Goal: Task Accomplishment & Management: Use online tool/utility

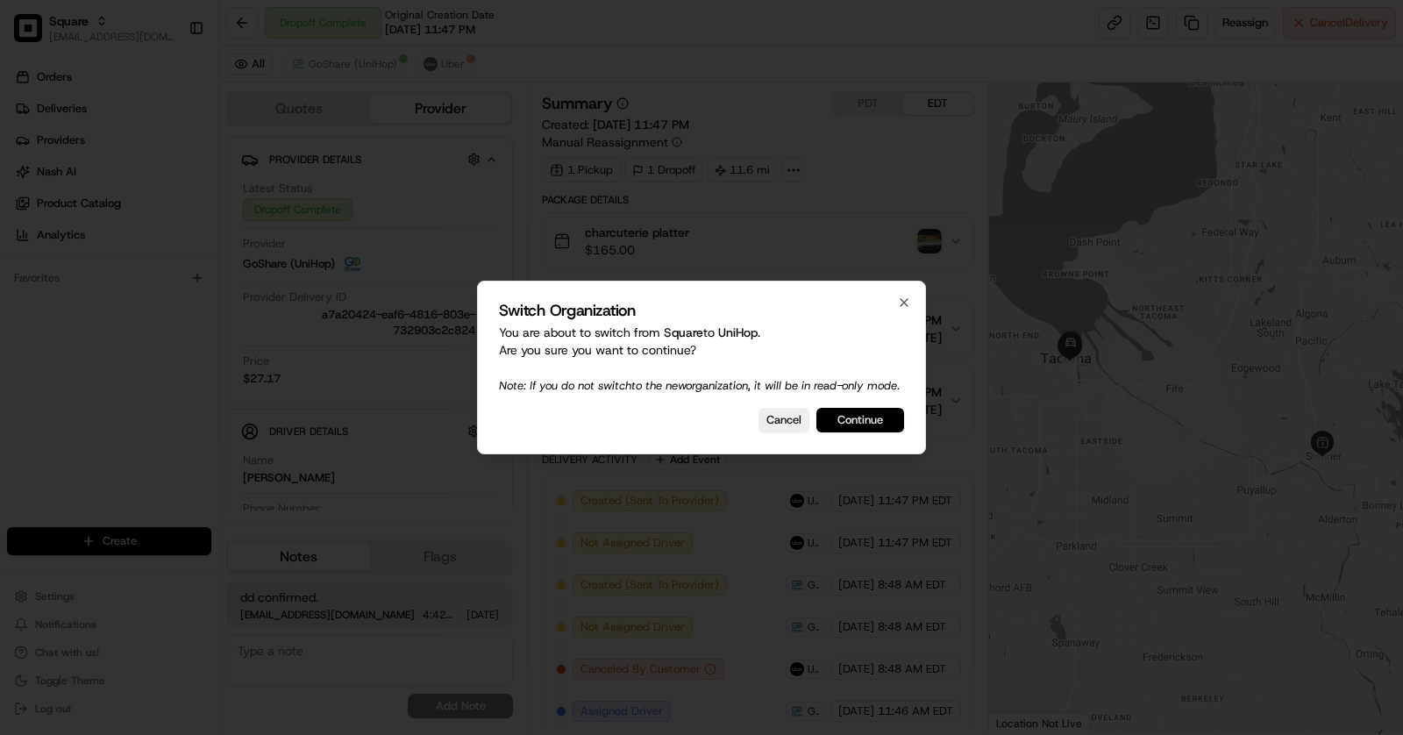
click at [872, 426] on button "Continue" at bounding box center [860, 420] width 88 height 25
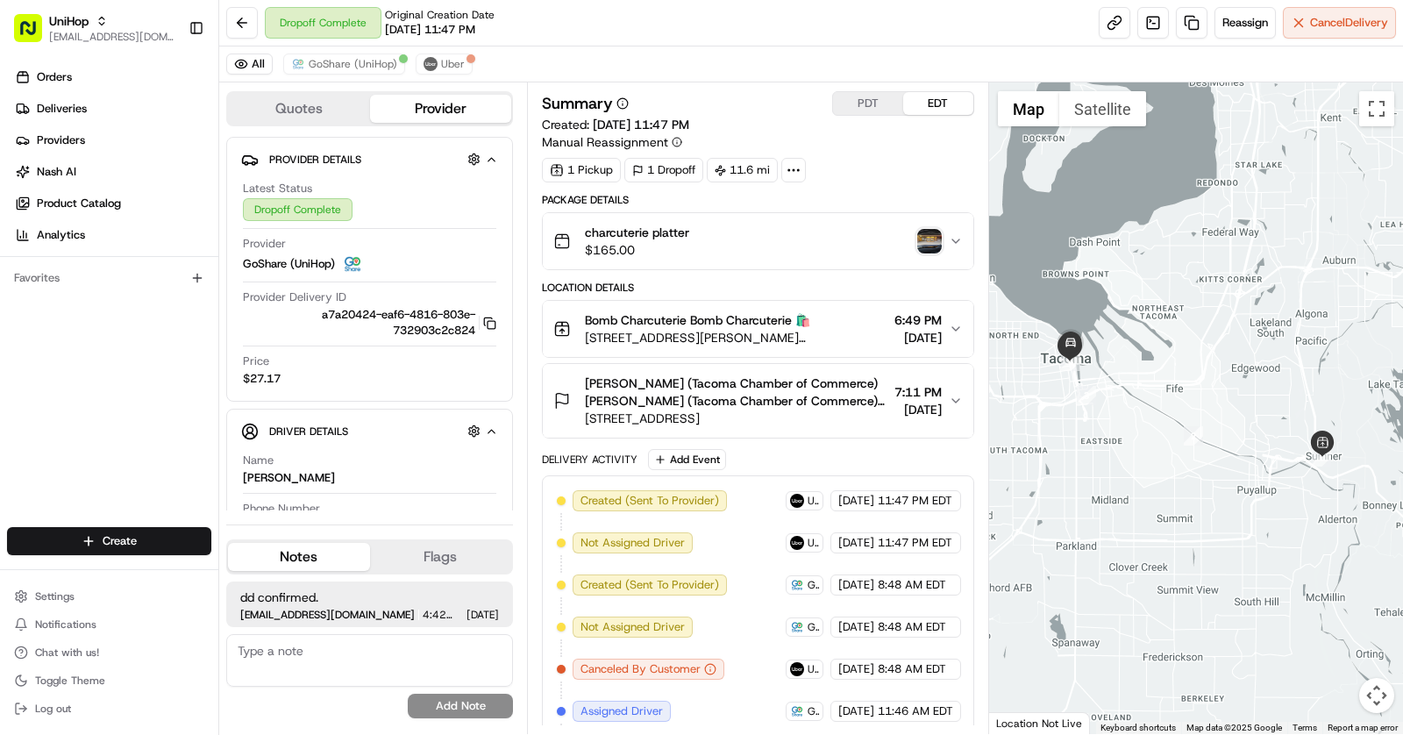
click at [72, 581] on div "Settings Notifications Chat with us! Toggle Theme Log out" at bounding box center [109, 652] width 218 height 151
click at [72, 591] on span "Settings" at bounding box center [54, 596] width 39 height 14
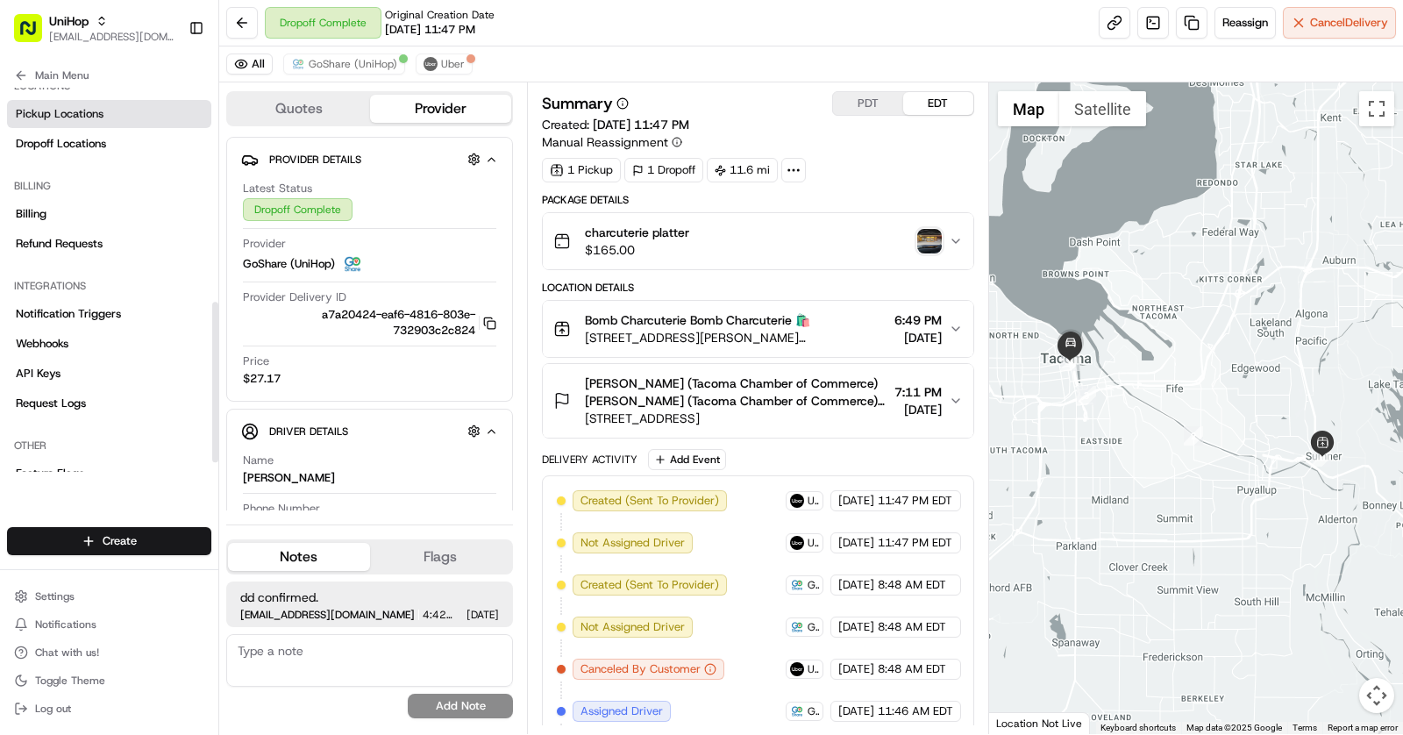
scroll to position [535, 0]
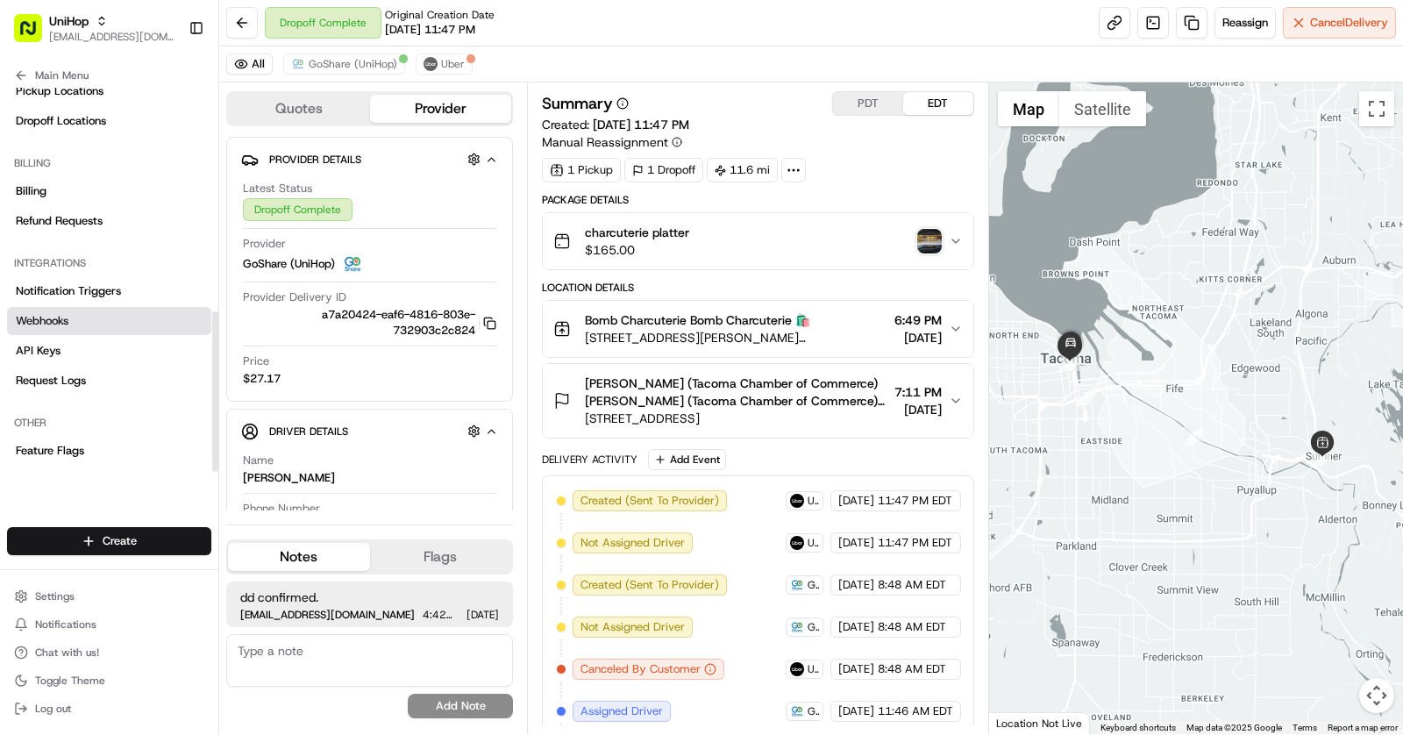
click at [102, 324] on link "Webhooks" at bounding box center [109, 321] width 204 height 28
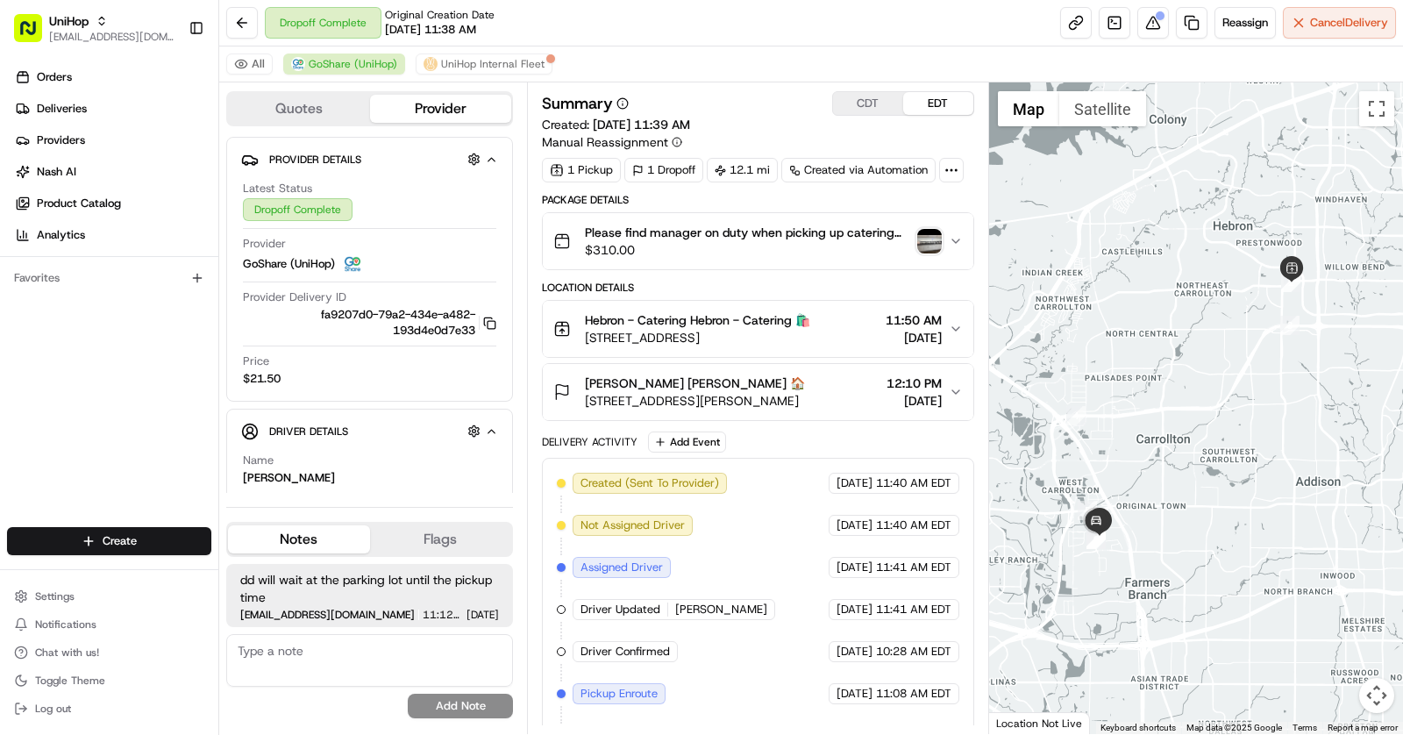
drag, startPoint x: 859, startPoint y: 399, endPoint x: 941, endPoint y: 399, distance: 82.4
click at [941, 399] on div "Brian Graham Brian Graham 🏠 1617 Hutton Dr, Carrollton, TX 75006, USA 12:10 PM …" at bounding box center [750, 391] width 395 height 35
copy span "Aug 20 2025"
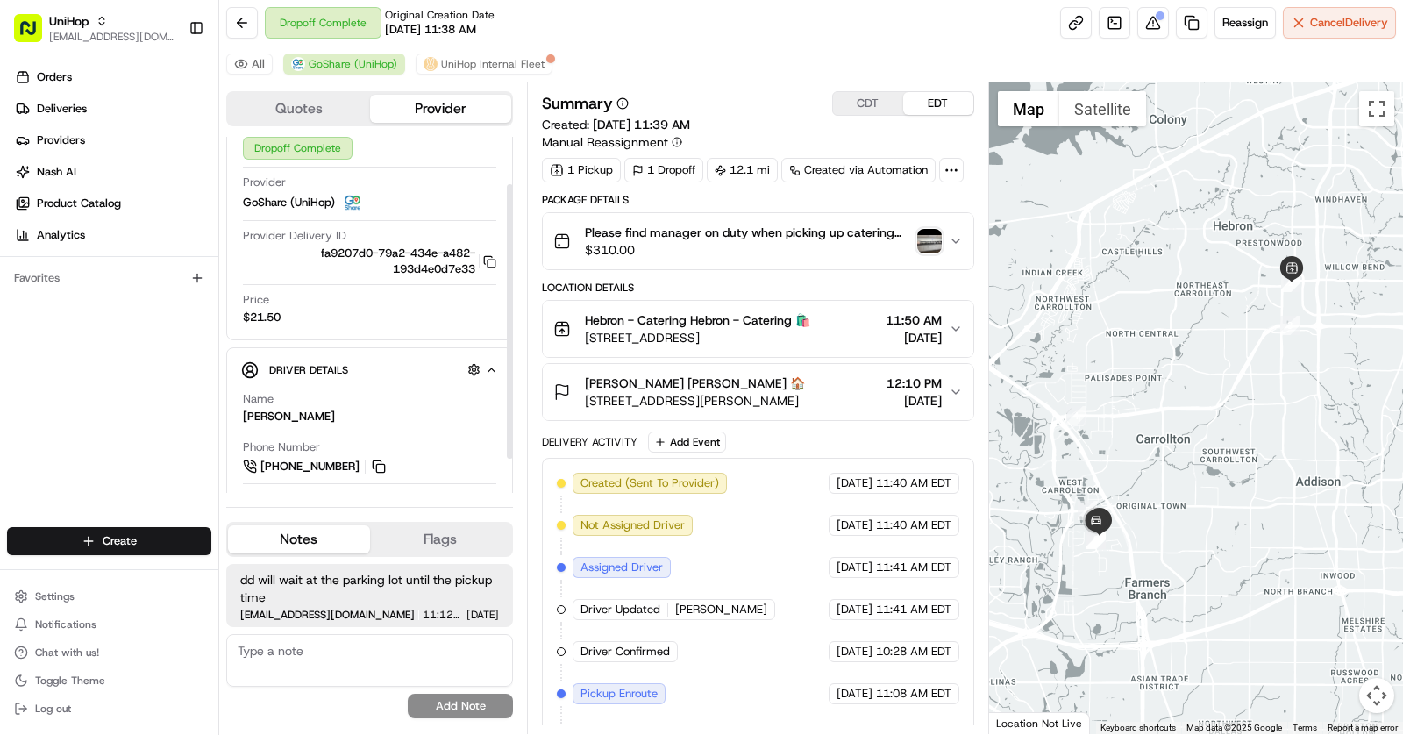
scroll to position [106, 0]
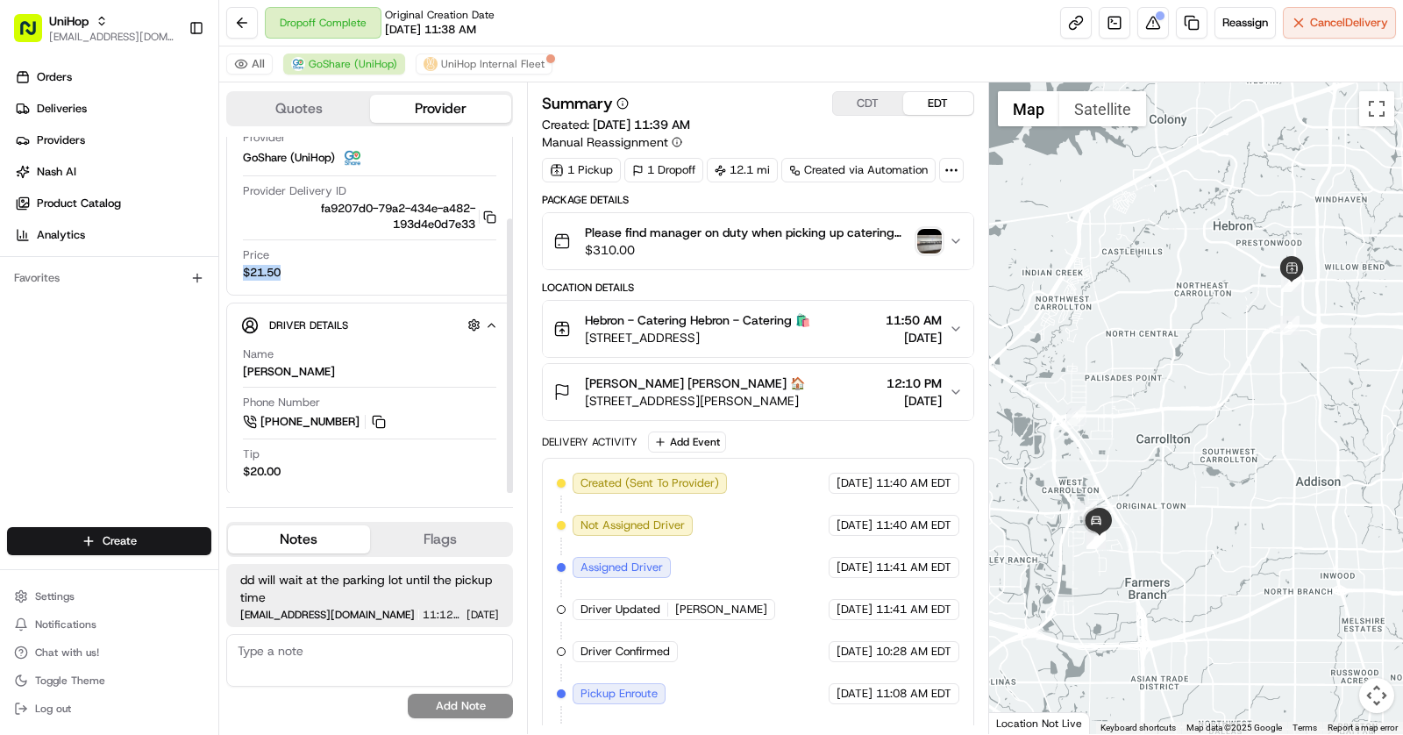
drag, startPoint x: 291, startPoint y: 271, endPoint x: 241, endPoint y: 267, distance: 50.2
click at [241, 267] on div "Latest Status Dropoff Complete Provider GoShare (UniHop) Provider Delivery ID f…" at bounding box center [369, 178] width 257 height 220
copy span "$21.50"
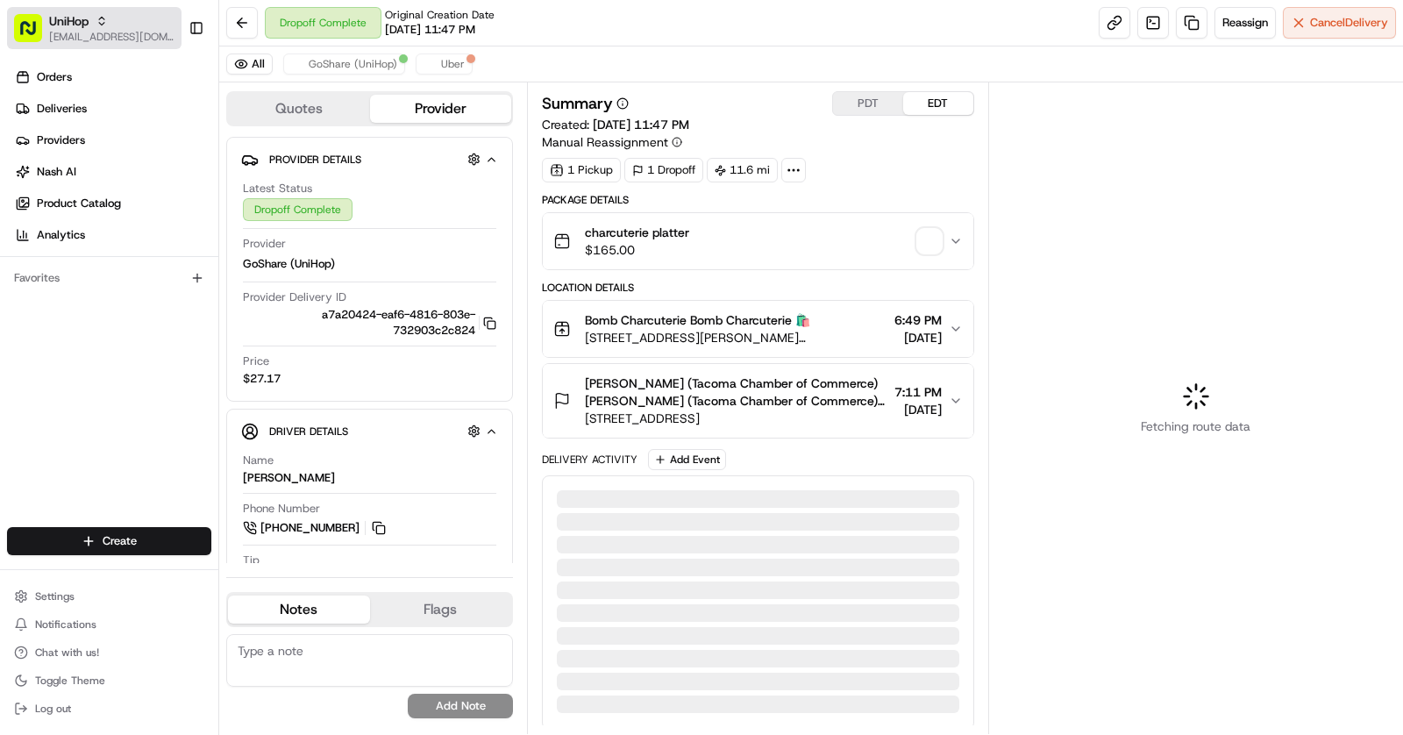
click at [94, 18] on div "UniHop" at bounding box center [111, 21] width 125 height 18
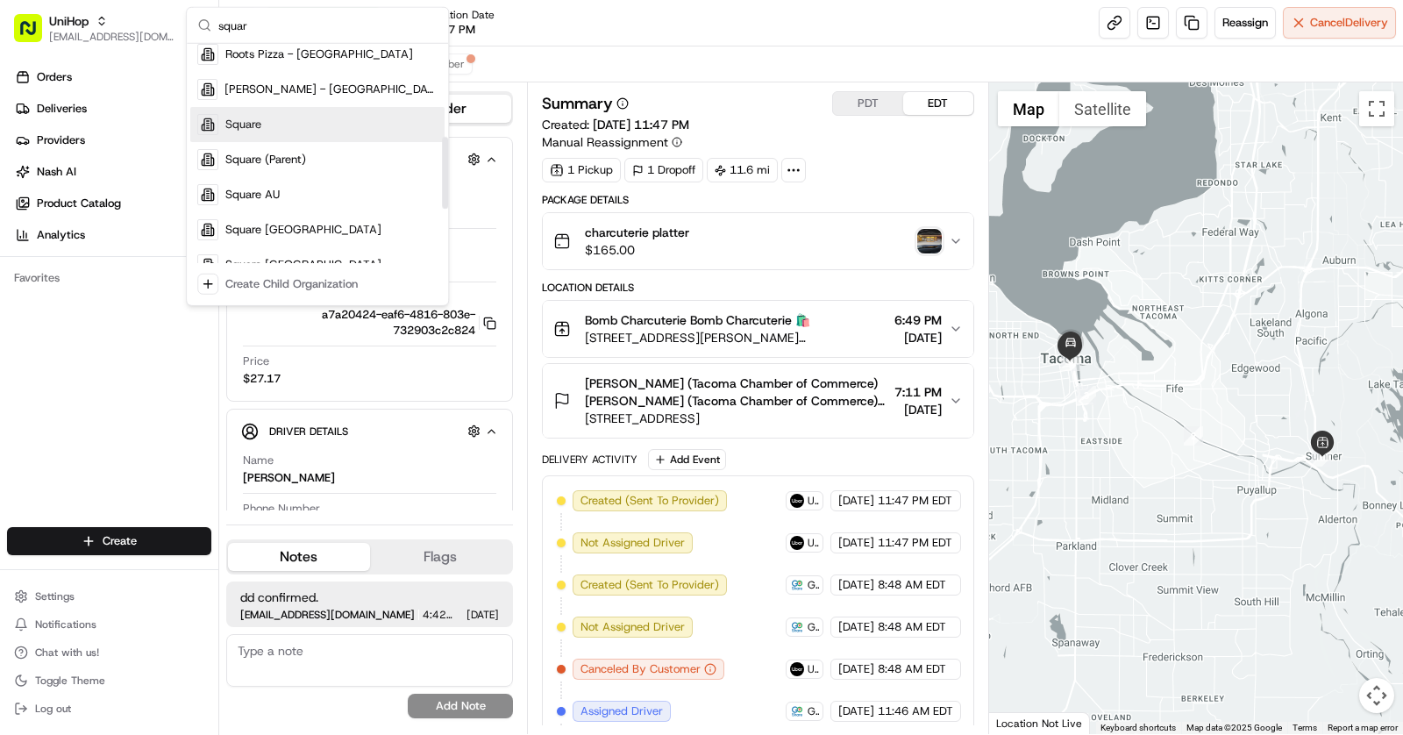
scroll to position [274, 0]
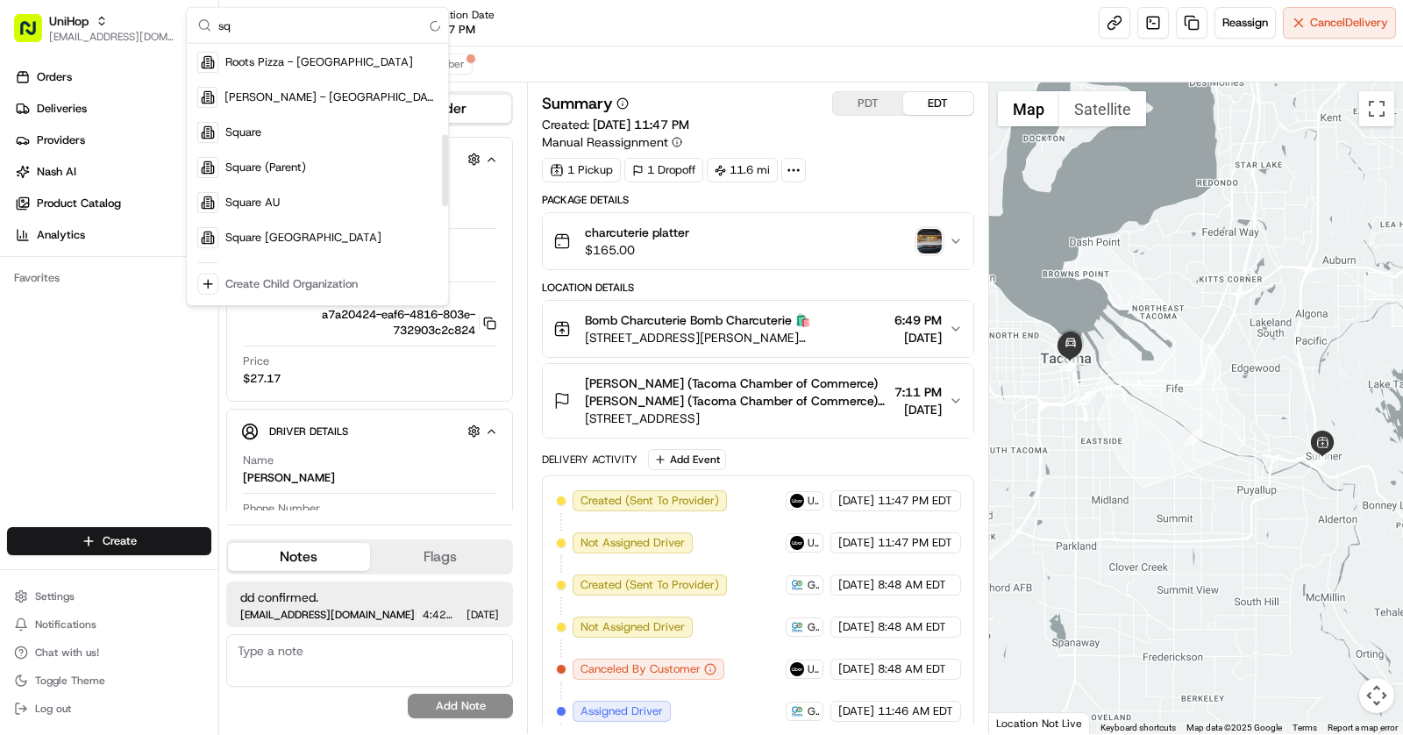
type input "s"
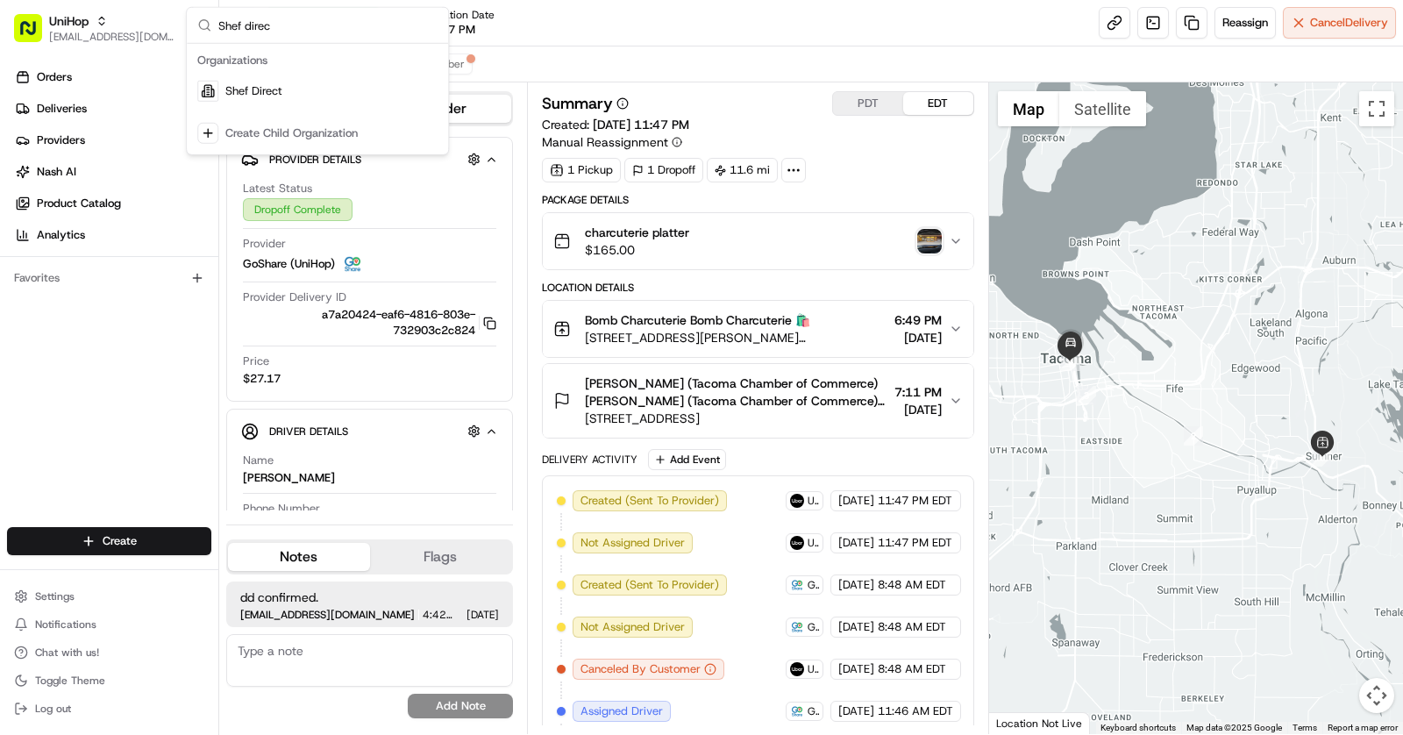
scroll to position [0, 0]
type input "Shef direc"
click at [266, 77] on div "Shef Direct" at bounding box center [317, 91] width 254 height 35
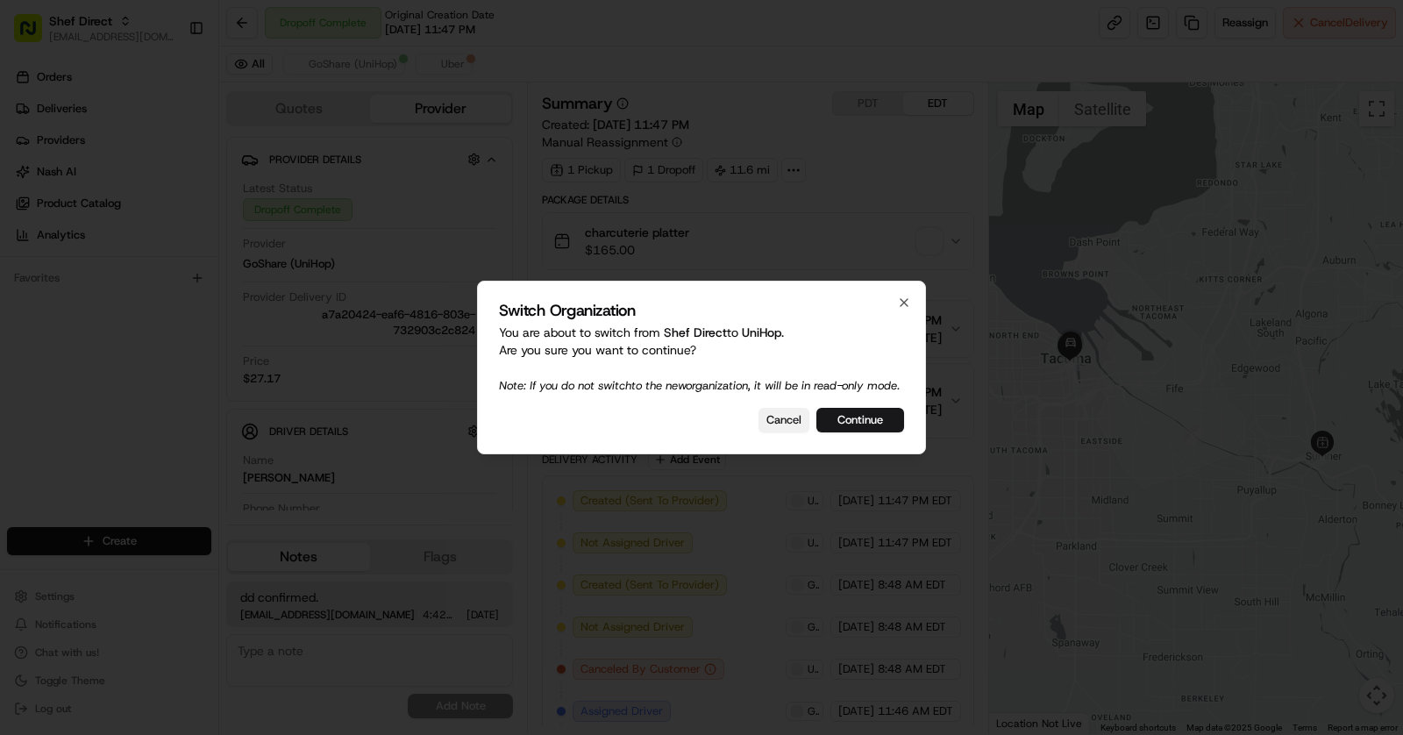
click at [773, 425] on button "Cancel" at bounding box center [784, 420] width 51 height 25
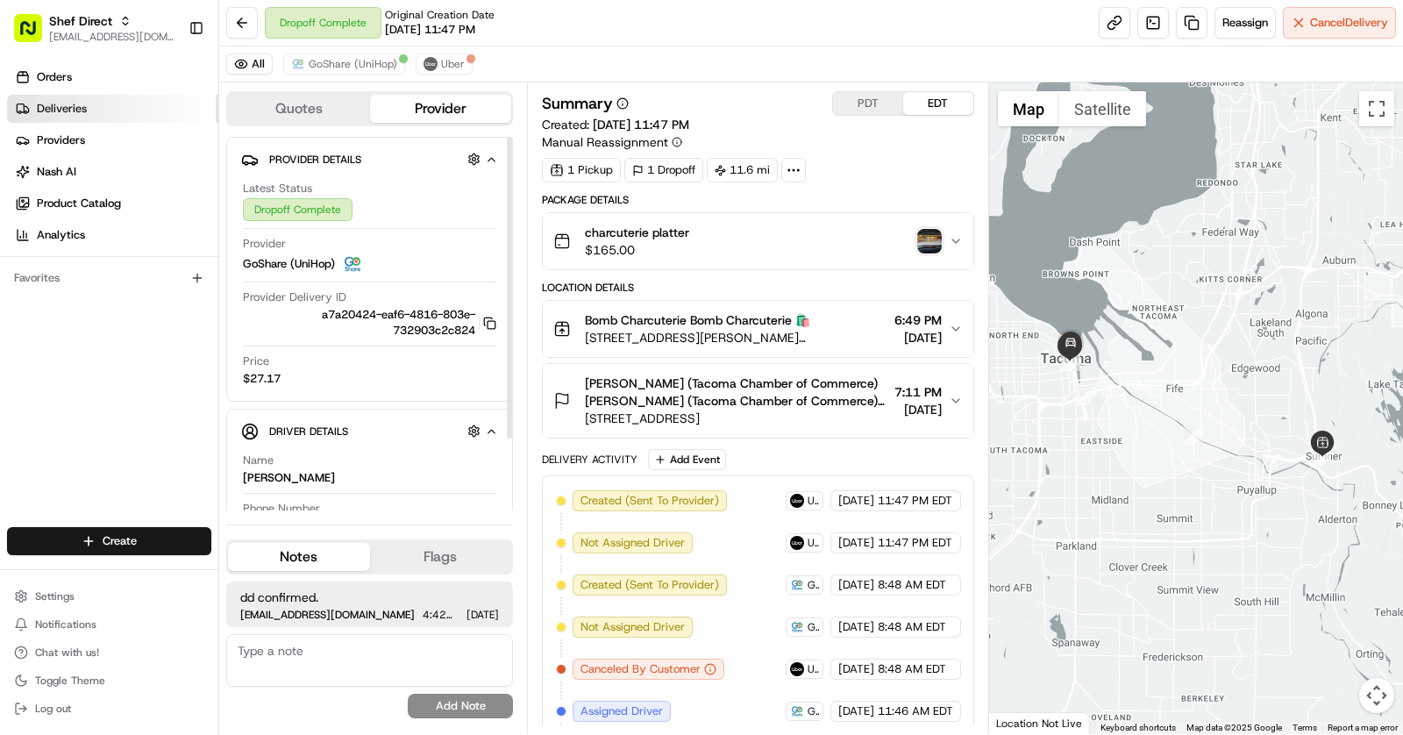
click at [135, 118] on link "Deliveries" at bounding box center [112, 109] width 211 height 28
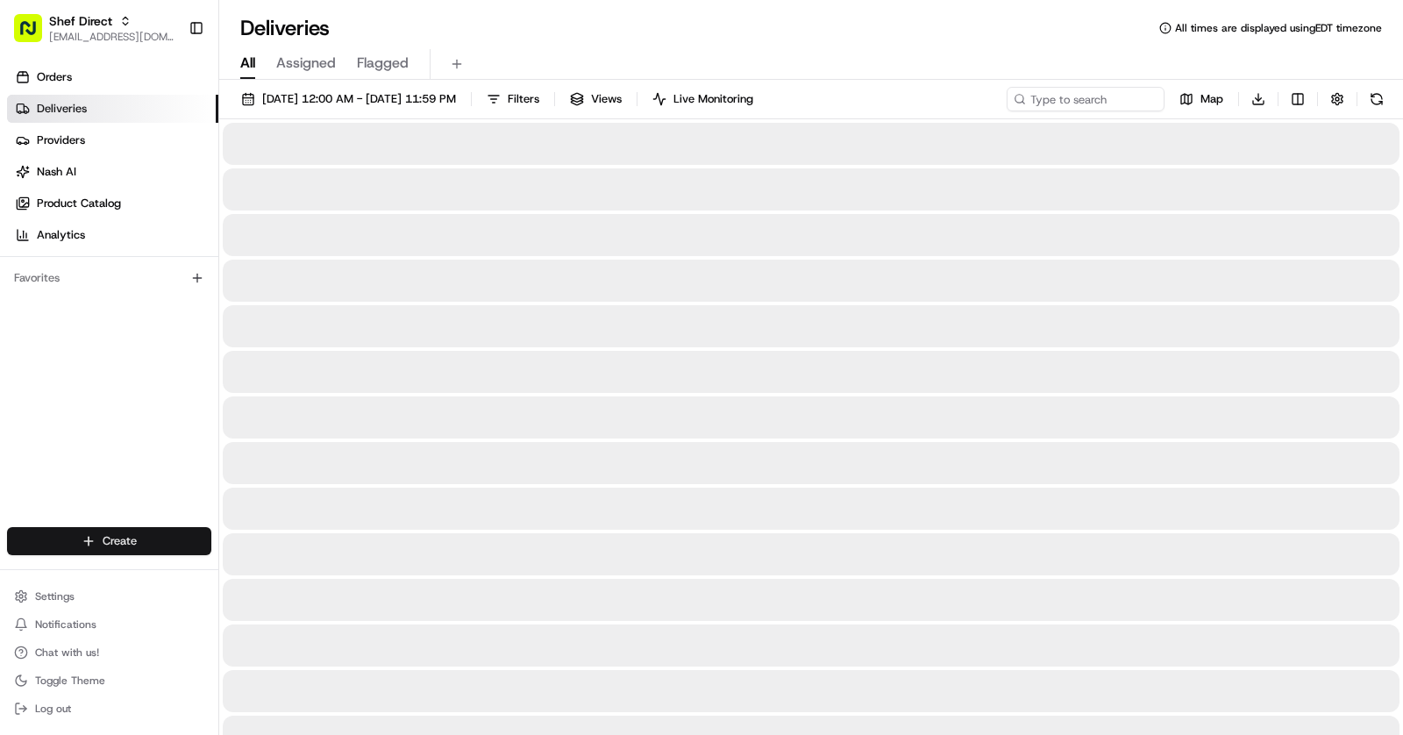
click at [121, 545] on html "Shef Direct asif@usenash.com Toggle Sidebar Orders Deliveries Providers Nash AI…" at bounding box center [701, 367] width 1403 height 735
click at [247, 643] on link "CSV Upload" at bounding box center [318, 637] width 196 height 32
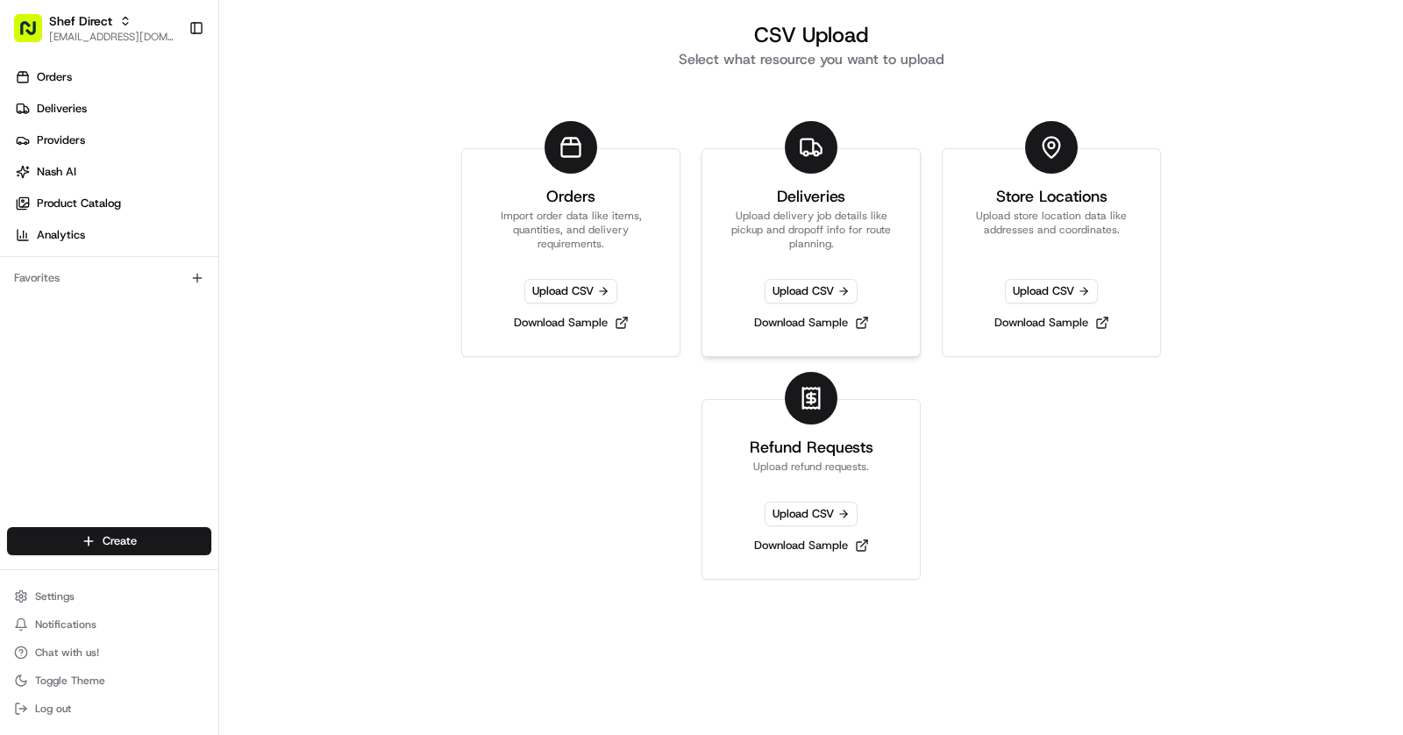
click at [830, 239] on p "Upload delivery job details like pickup and dropoff info for route planning." at bounding box center [810, 230] width 175 height 42
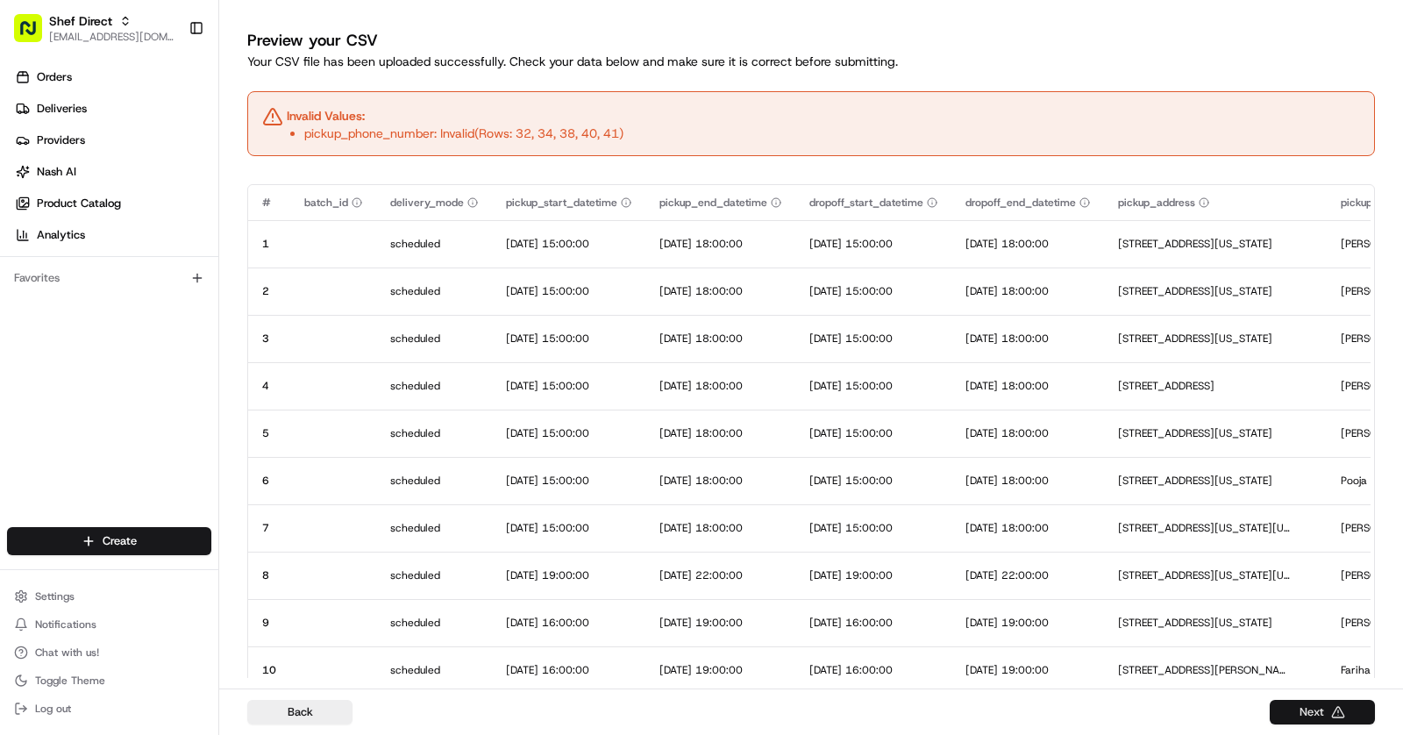
click at [1334, 717] on button "Next" at bounding box center [1322, 712] width 105 height 25
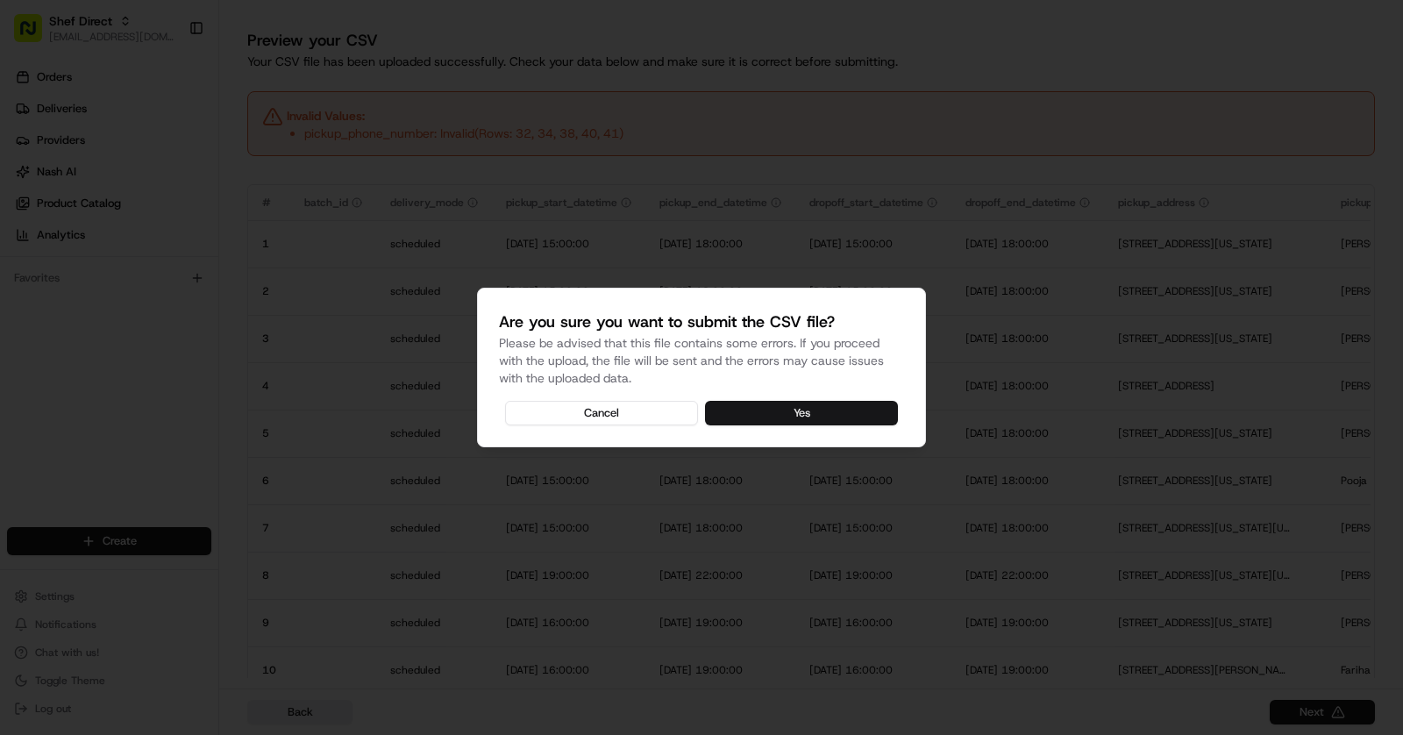
click at [885, 411] on button "Yes" at bounding box center [801, 413] width 193 height 25
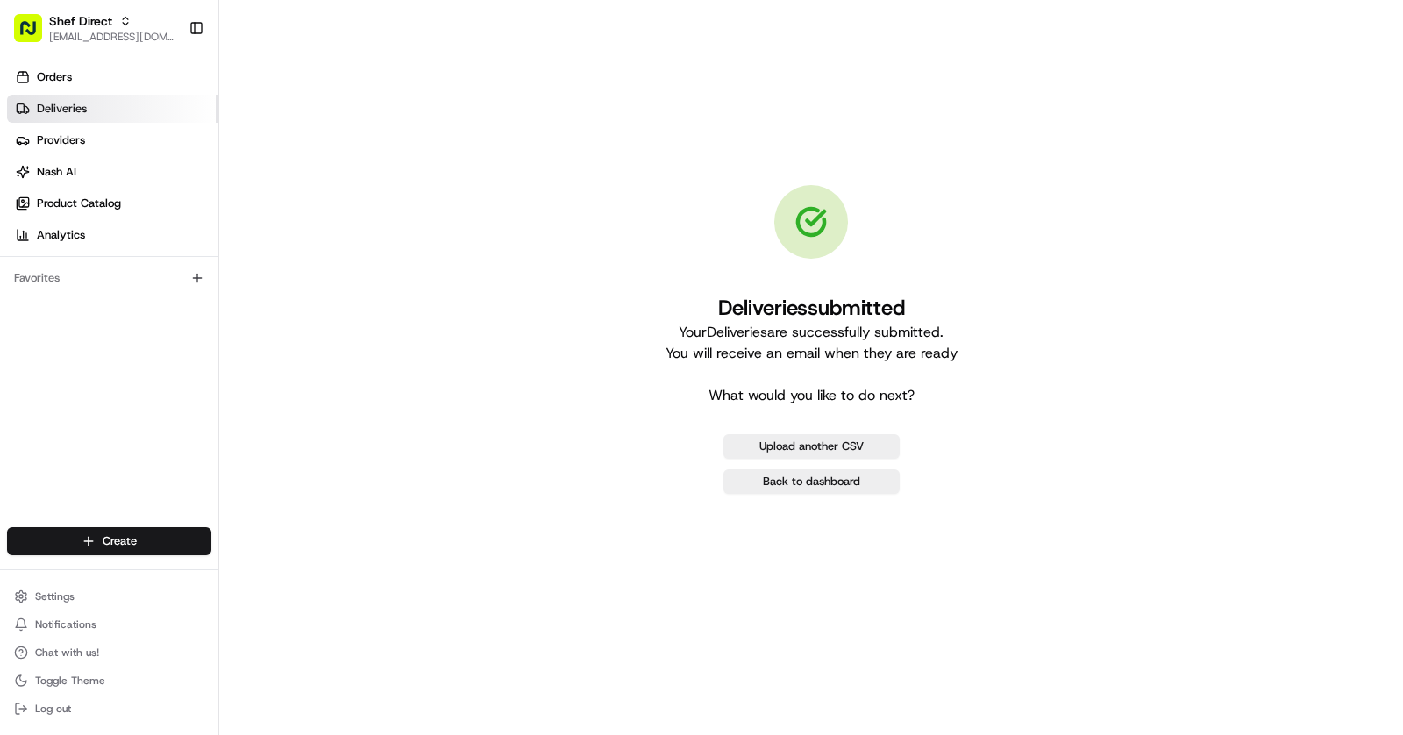
click at [99, 117] on link "Deliveries" at bounding box center [112, 109] width 211 height 28
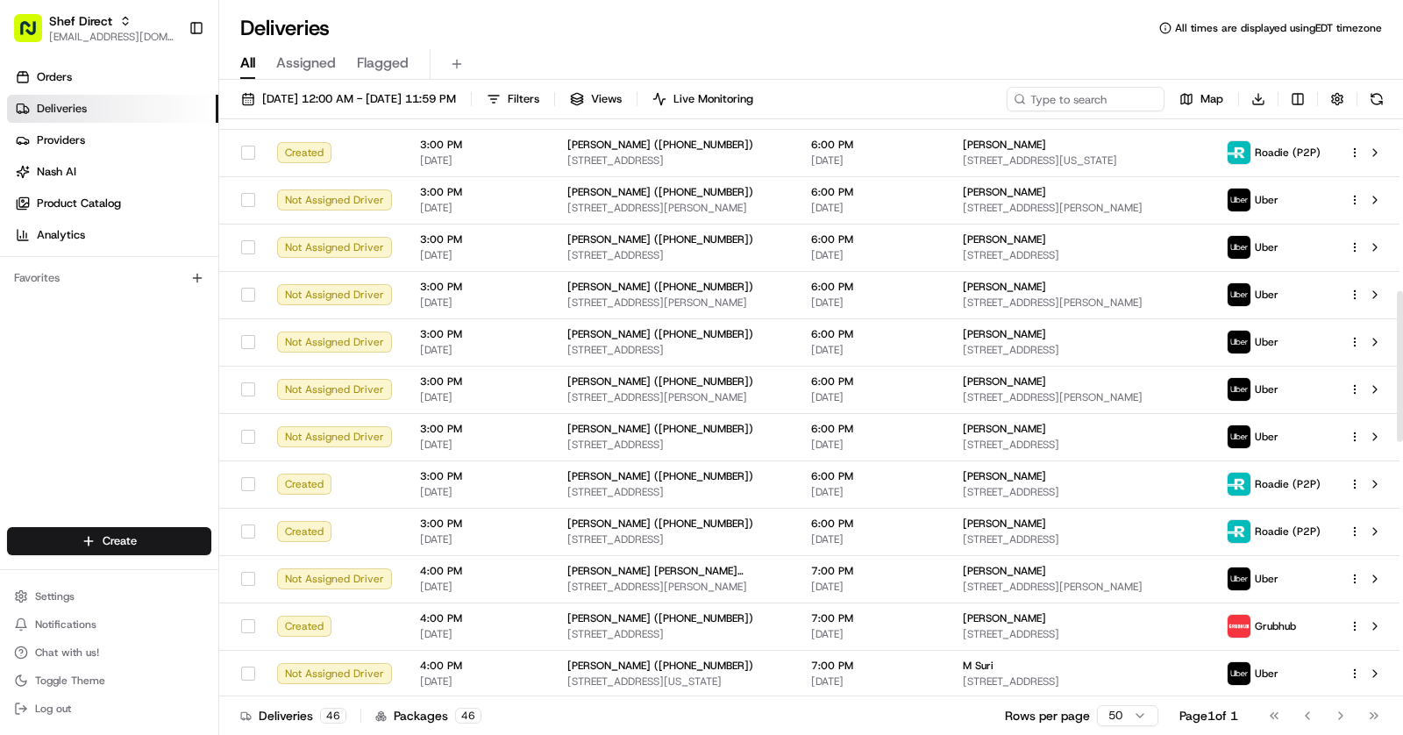
scroll to position [659, 0]
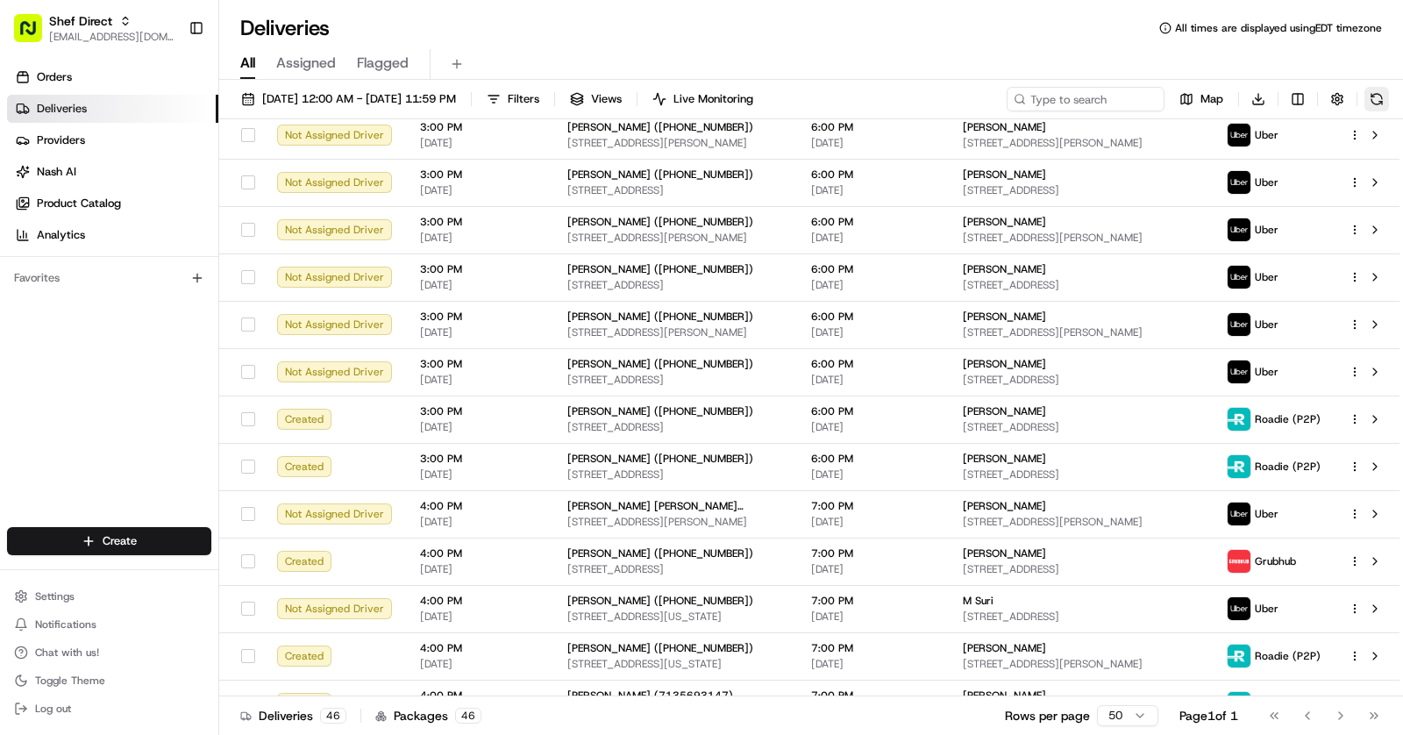
click at [1375, 105] on button at bounding box center [1376, 99] width 25 height 25
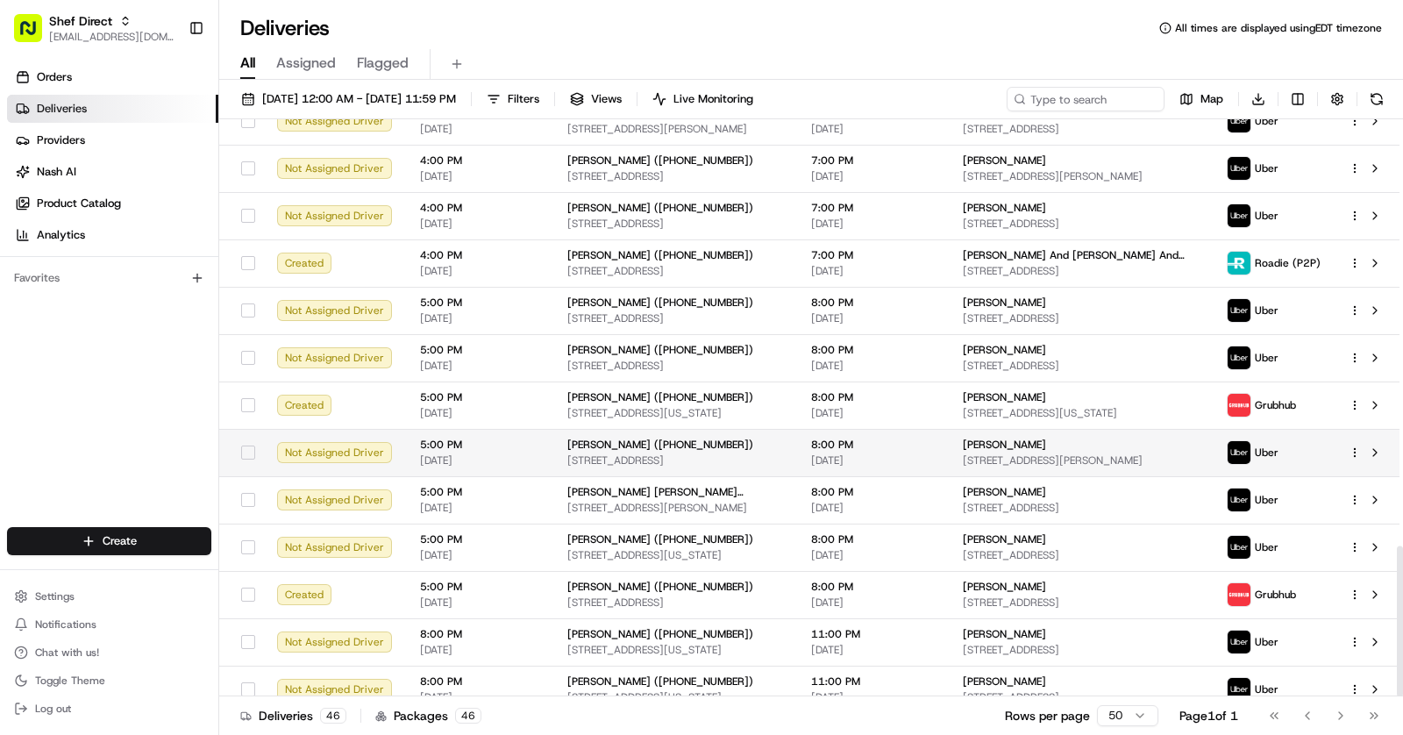
scroll to position [1636, 0]
